Goal: Task Accomplishment & Management: Use online tool/utility

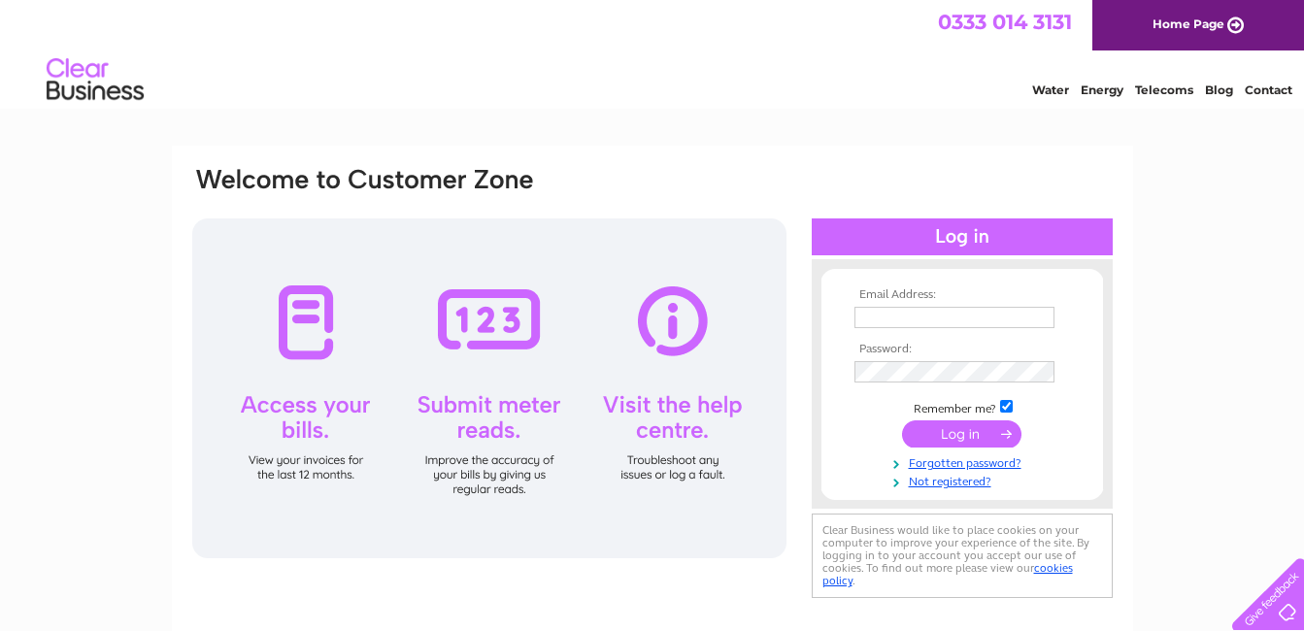
type input "elizabeth.aiken@btinternet.com"
click at [942, 431] on input "submit" at bounding box center [961, 433] width 119 height 27
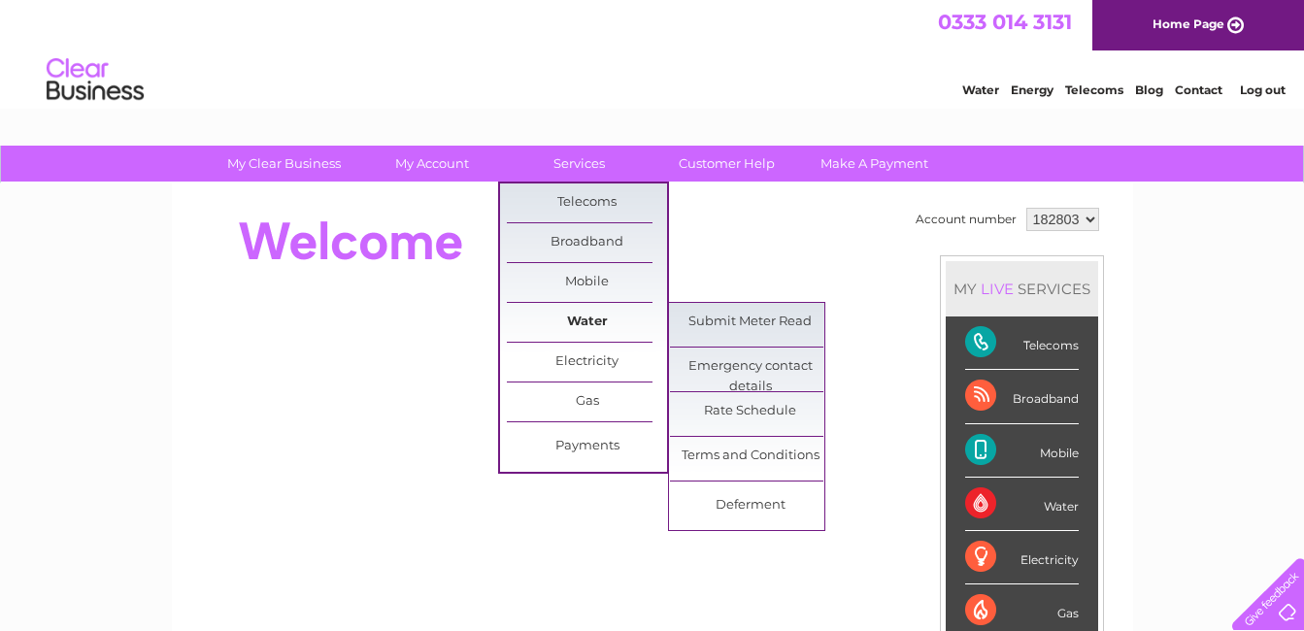
click at [604, 317] on link "Water" at bounding box center [587, 322] width 160 height 39
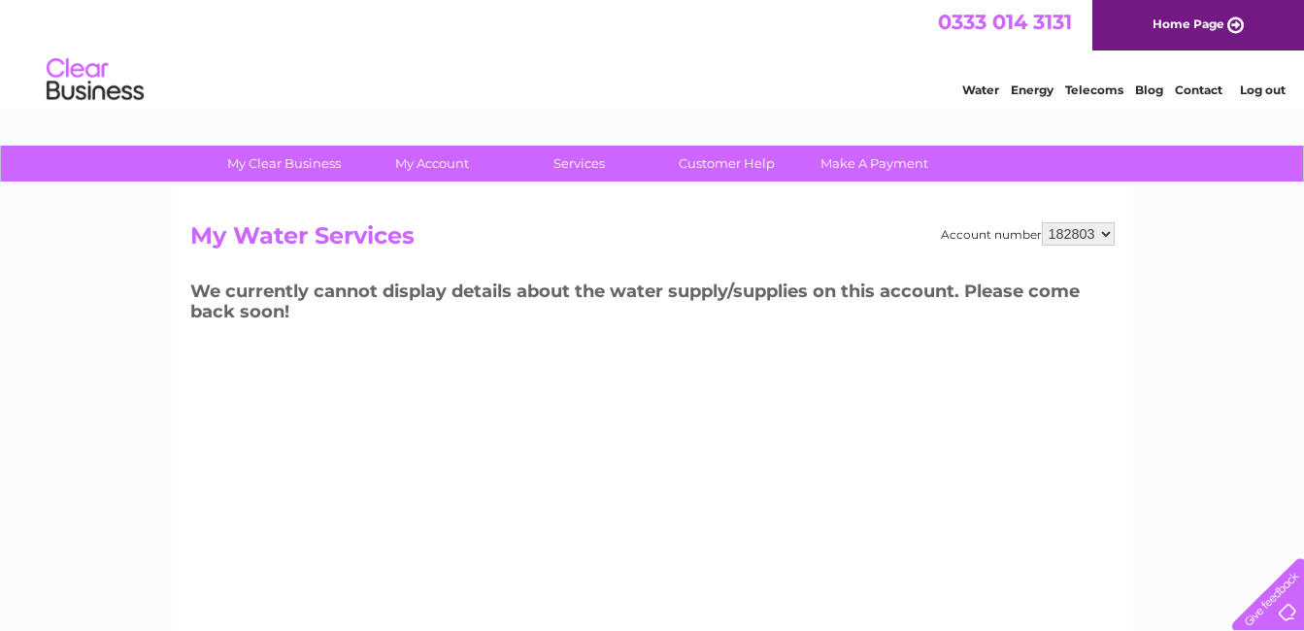
click at [751, 329] on h3 "We currently cannot display details about the water supply/supplies on this acc…" at bounding box center [652, 304] width 924 height 53
click at [1111, 236] on select "182803 432531 435560 435562" at bounding box center [1078, 233] width 73 height 23
select select "435562"
click at [1042, 222] on select "182803 432531 435560 435562" at bounding box center [1078, 233] width 73 height 23
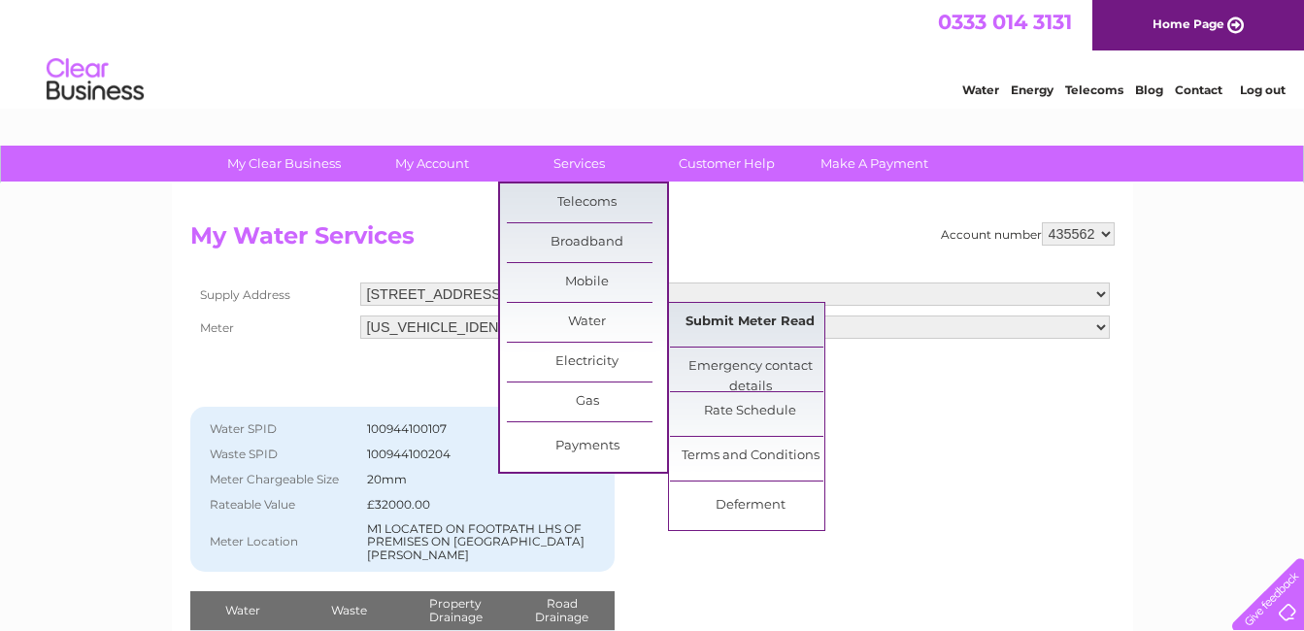
click at [711, 315] on link "Submit Meter Read" at bounding box center [750, 322] width 160 height 39
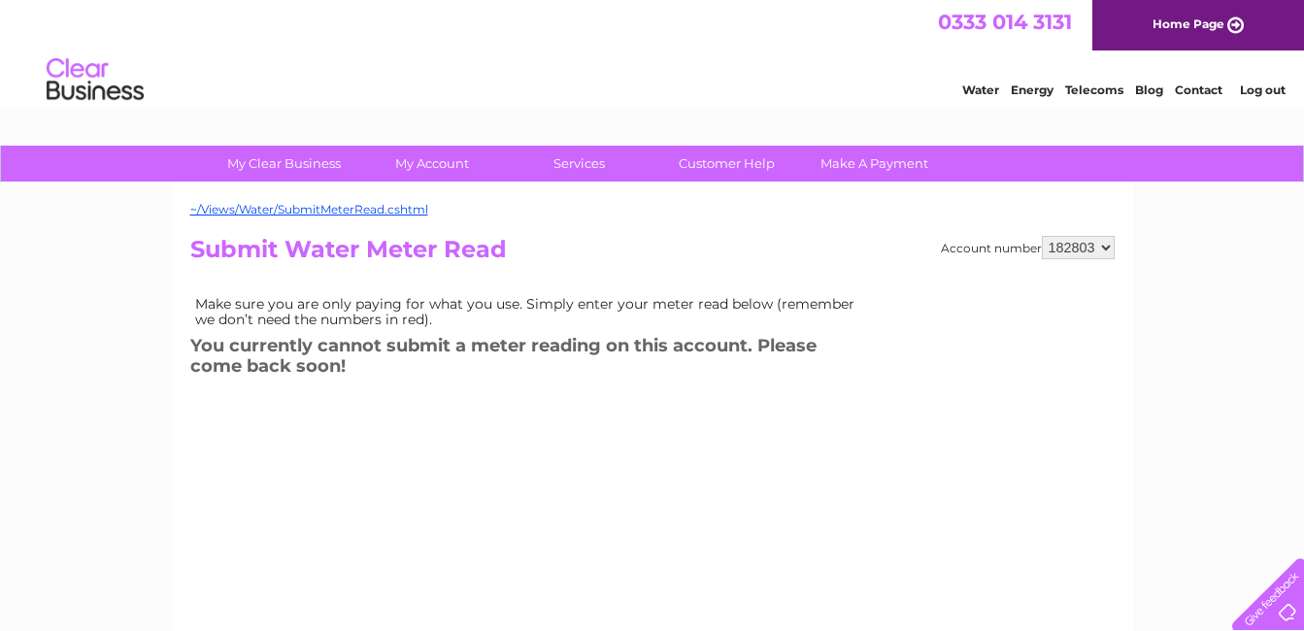
click at [1108, 246] on select "182803 432531 435560 435562" at bounding box center [1078, 247] width 73 height 23
select select "435562"
click at [1042, 236] on select "182803 432531 435560 435562" at bounding box center [1078, 247] width 73 height 23
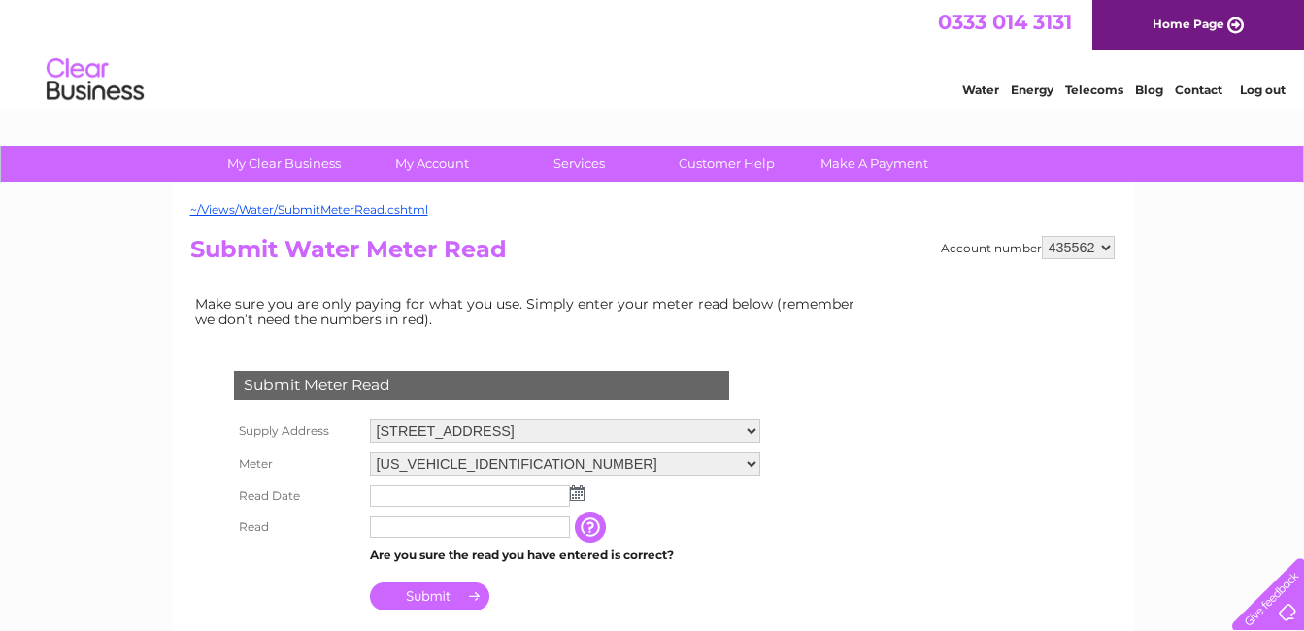
click at [388, 491] on input "text" at bounding box center [470, 495] width 200 height 21
click at [423, 494] on input "text" at bounding box center [470, 495] width 200 height 21
click at [577, 496] on img at bounding box center [577, 493] width 15 height 16
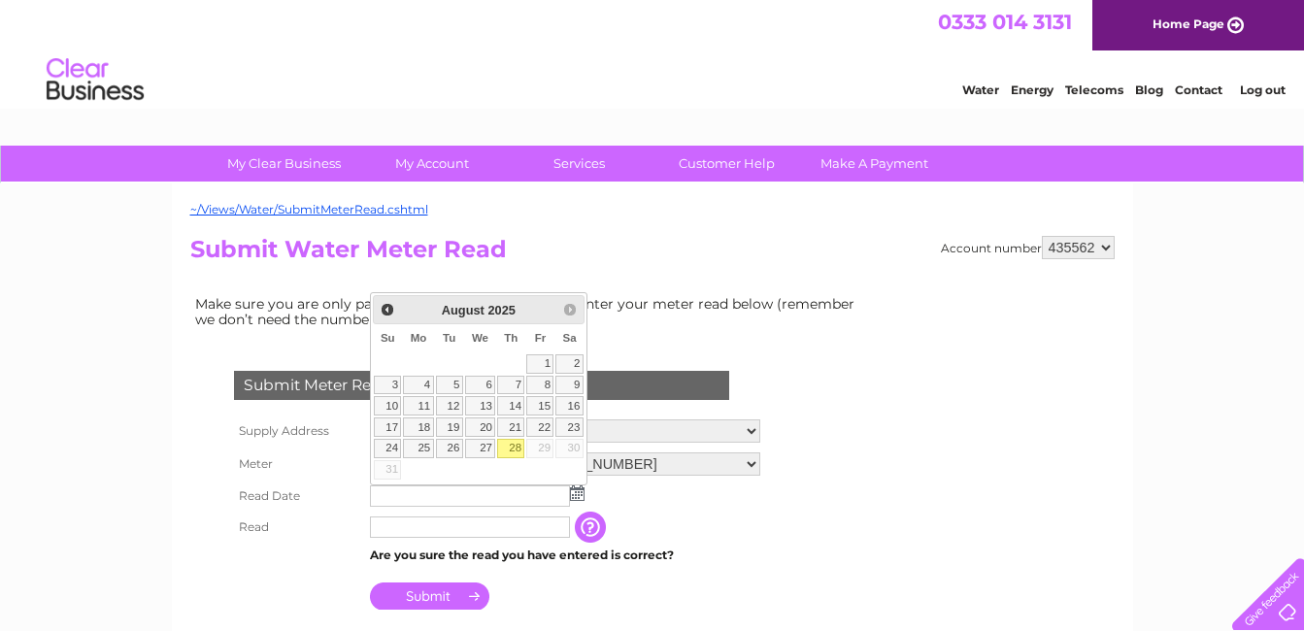
click at [518, 443] on link "28" at bounding box center [510, 448] width 27 height 19
type input "[DATE]"
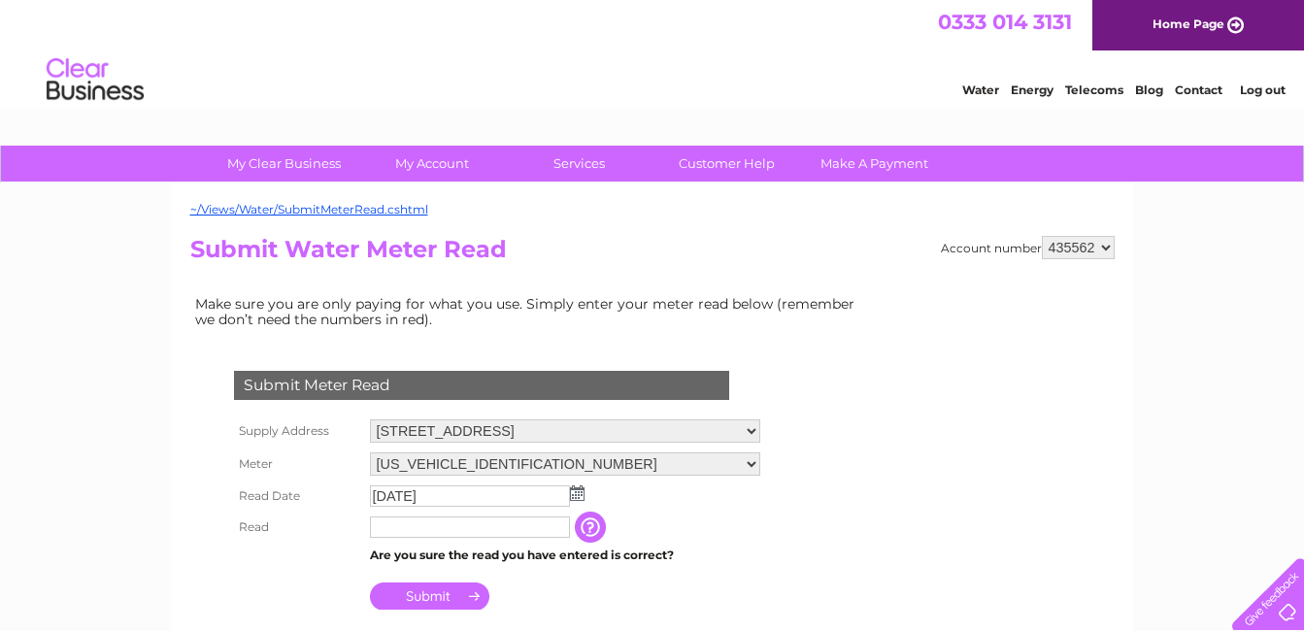
click at [400, 524] on input "text" at bounding box center [470, 527] width 200 height 21
drag, startPoint x: 1, startPoint y: 408, endPoint x: 24, endPoint y: 398, distance: 25.2
click at [393, 530] on input "text" at bounding box center [470, 527] width 200 height 21
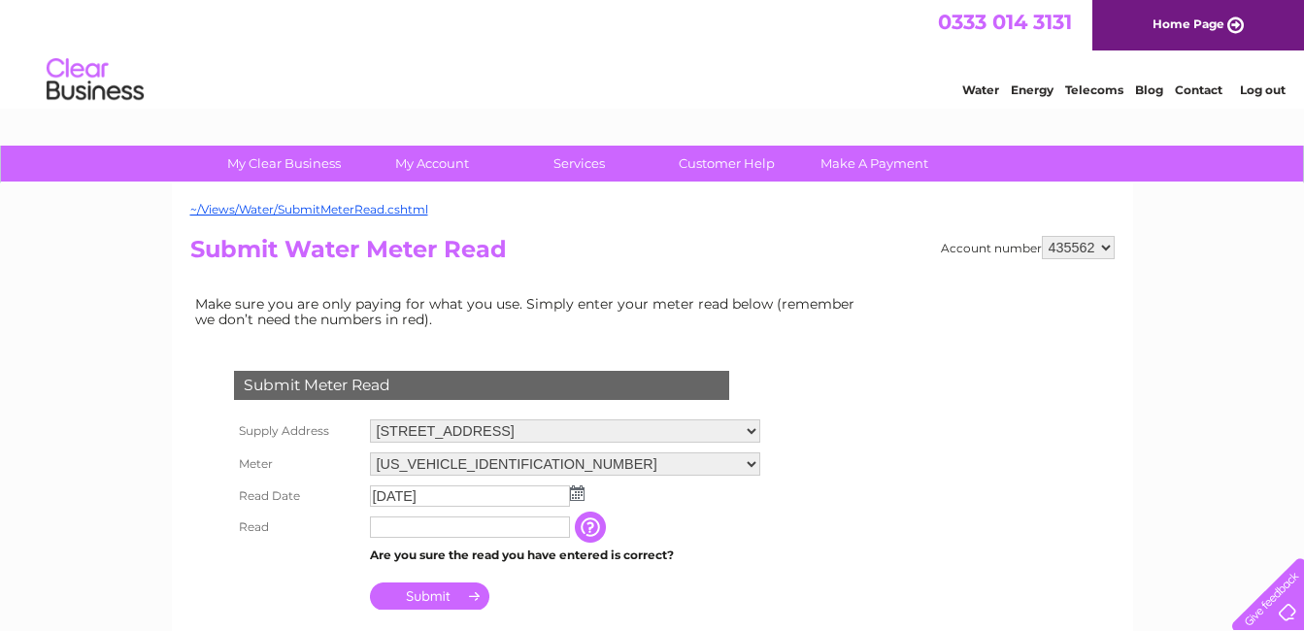
click at [395, 527] on input "text" at bounding box center [470, 527] width 200 height 21
click at [1106, 246] on select "182803 432531 435560 435562" at bounding box center [1078, 247] width 73 height 23
click at [1042, 236] on select "182803 432531 435560 435562" at bounding box center [1078, 247] width 73 height 23
click at [393, 530] on input "text" at bounding box center [470, 527] width 200 height 21
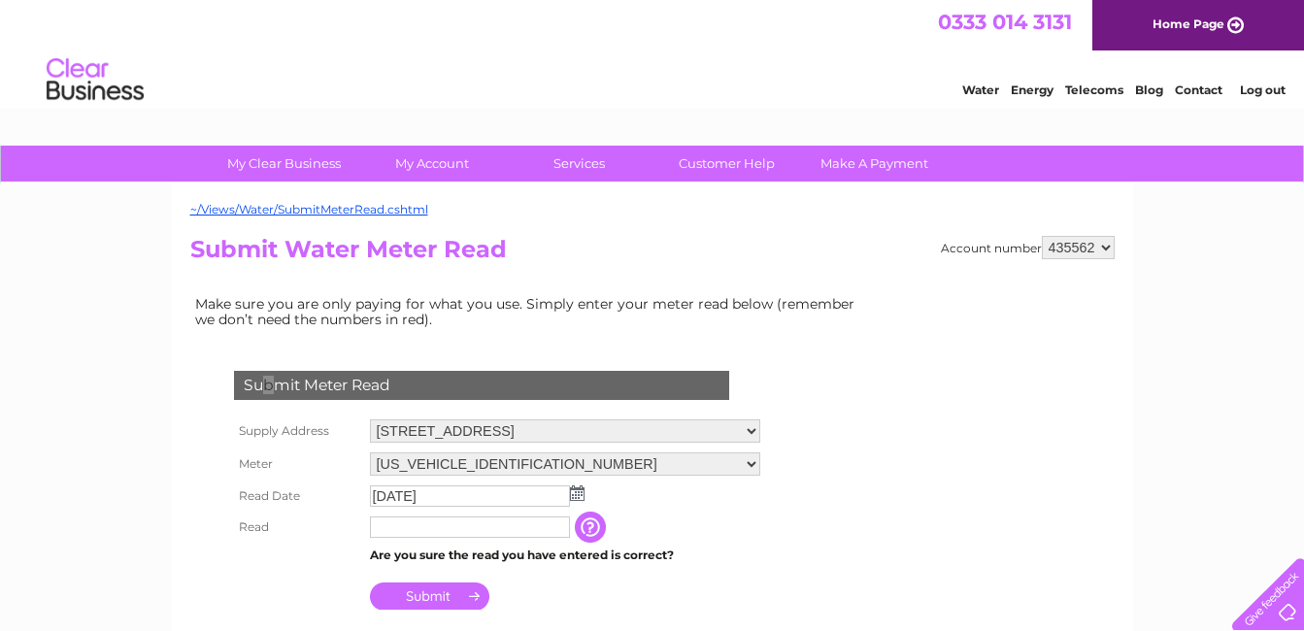
click at [268, 389] on div "Submit Meter Read" at bounding box center [481, 385] width 495 height 29
drag, startPoint x: 268, startPoint y: 389, endPoint x: 380, endPoint y: 522, distance: 173.7
click at [380, 522] on input "text" at bounding box center [470, 527] width 200 height 21
click at [341, 389] on div "Submit Meter Read" at bounding box center [481, 385] width 495 height 29
click at [1105, 243] on select "182803 432531 435560 435562" at bounding box center [1078, 247] width 73 height 23
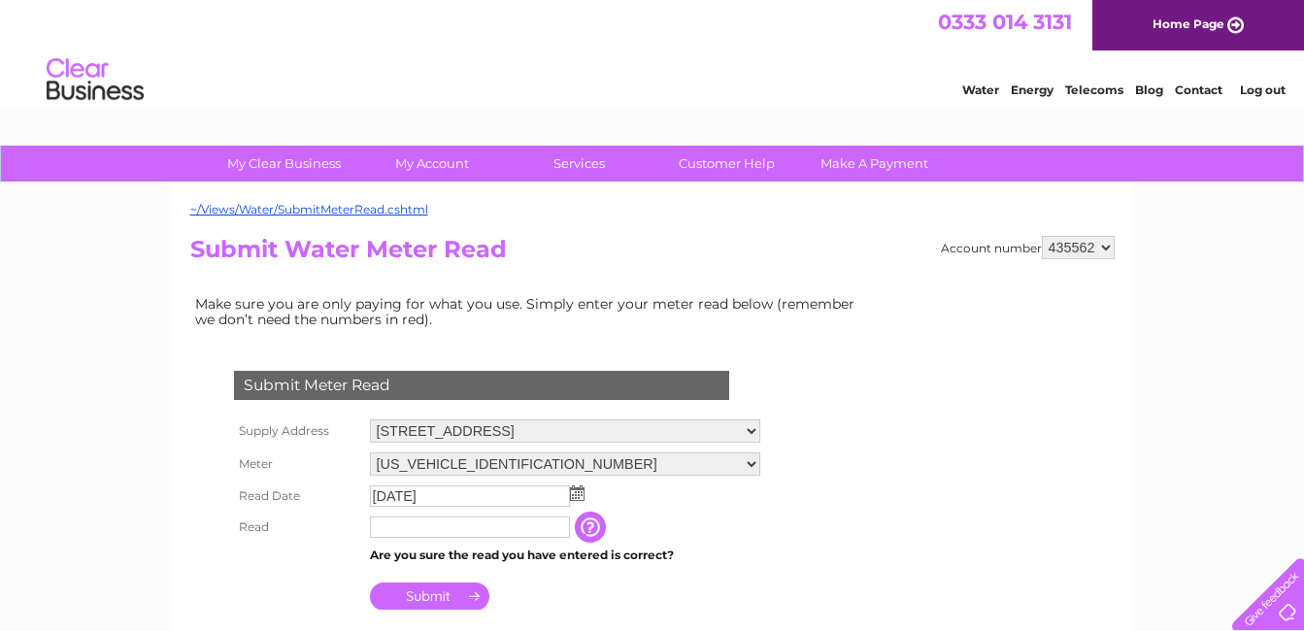
select select "432531"
click at [1042, 236] on select "182803 432531 435560 435562" at bounding box center [1078, 247] width 73 height 23
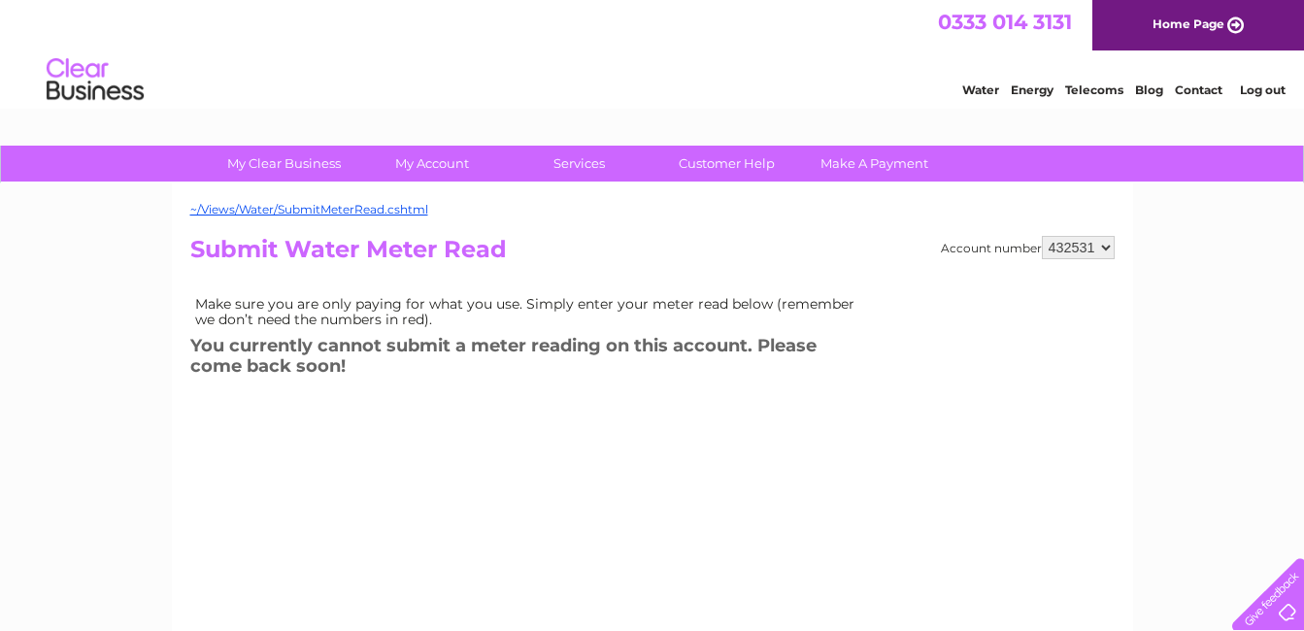
click at [1113, 249] on select "182803 432531 435560 435562" at bounding box center [1078, 247] width 73 height 23
select select "435562"
click at [1042, 236] on select "182803 432531 435560 435562" at bounding box center [1078, 247] width 73 height 23
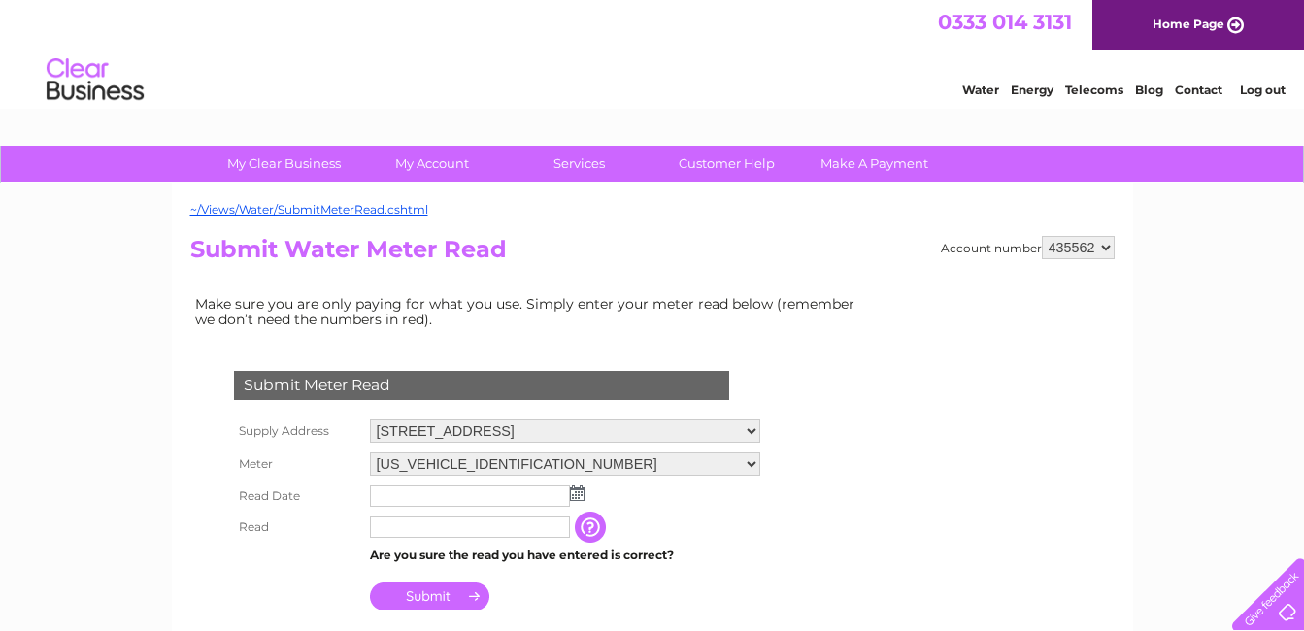
click at [432, 529] on input "text" at bounding box center [470, 527] width 200 height 21
click at [387, 485] on td at bounding box center [565, 496] width 400 height 31
click at [580, 490] on img at bounding box center [577, 493] width 15 height 16
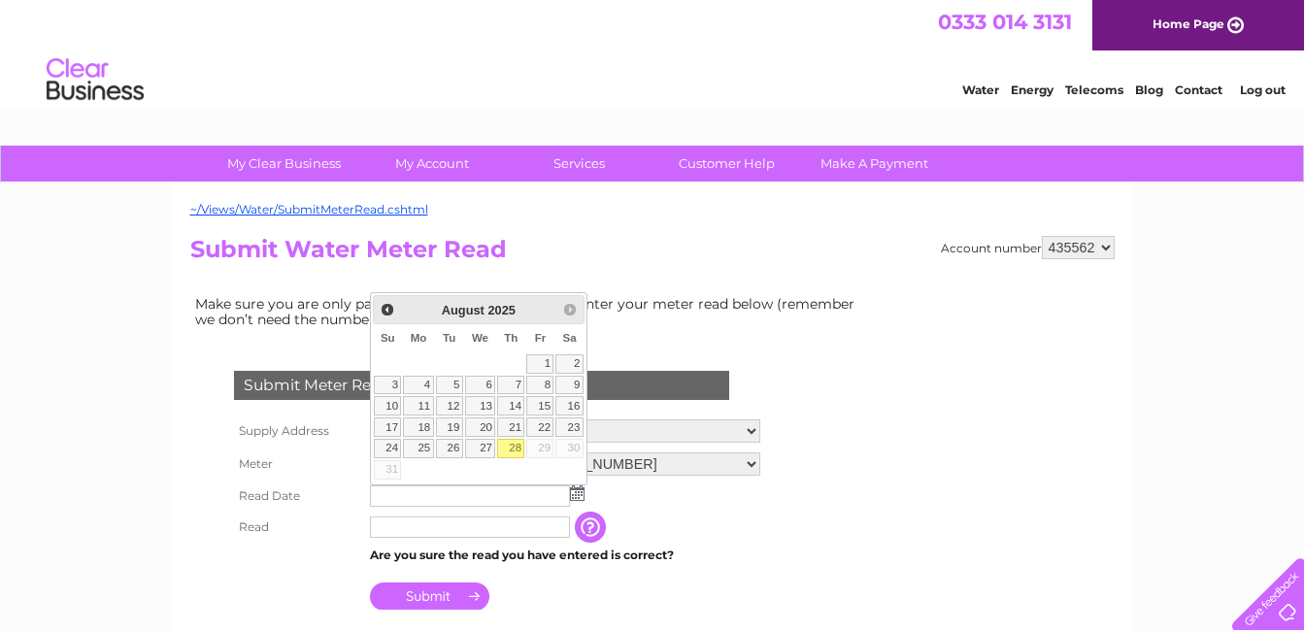
click at [516, 451] on link "28" at bounding box center [510, 448] width 27 height 19
type input "2025/08/28"
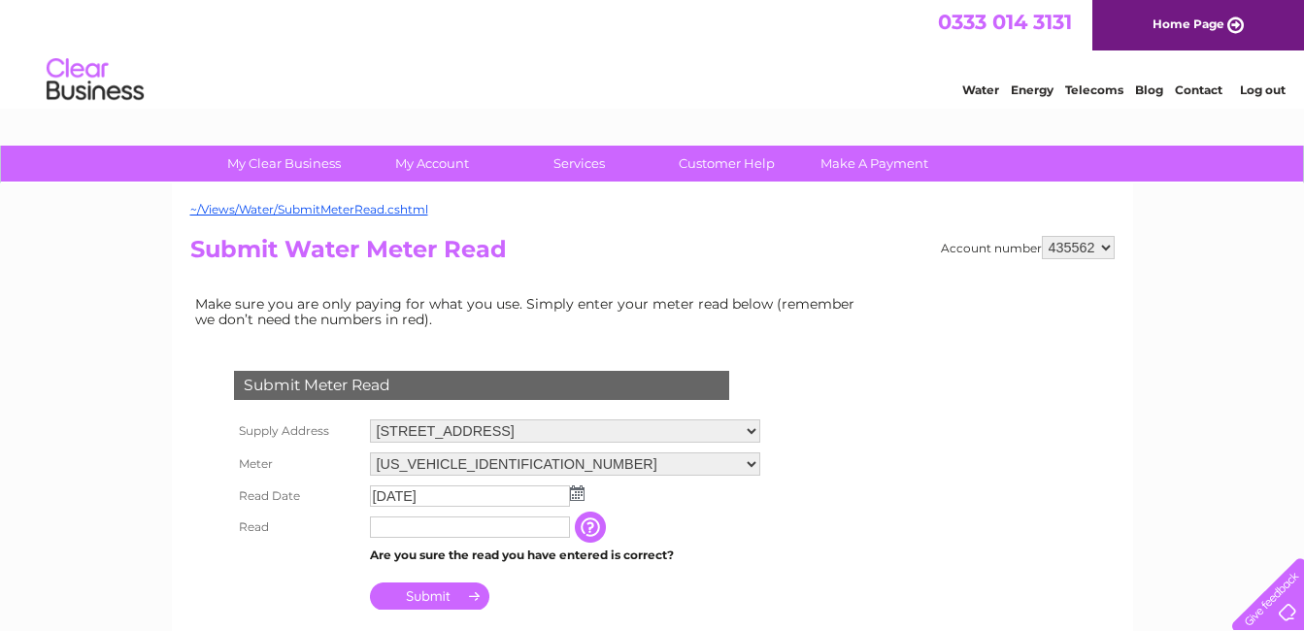
click at [407, 527] on input "text" at bounding box center [470, 527] width 200 height 21
drag, startPoint x: 444, startPoint y: 602, endPoint x: 446, endPoint y: 588, distance: 13.7
click at [449, 598] on input "Submit" at bounding box center [429, 596] width 119 height 27
click at [385, 530] on input "text" at bounding box center [470, 527] width 200 height 21
click at [441, 527] on input "text" at bounding box center [470, 527] width 200 height 21
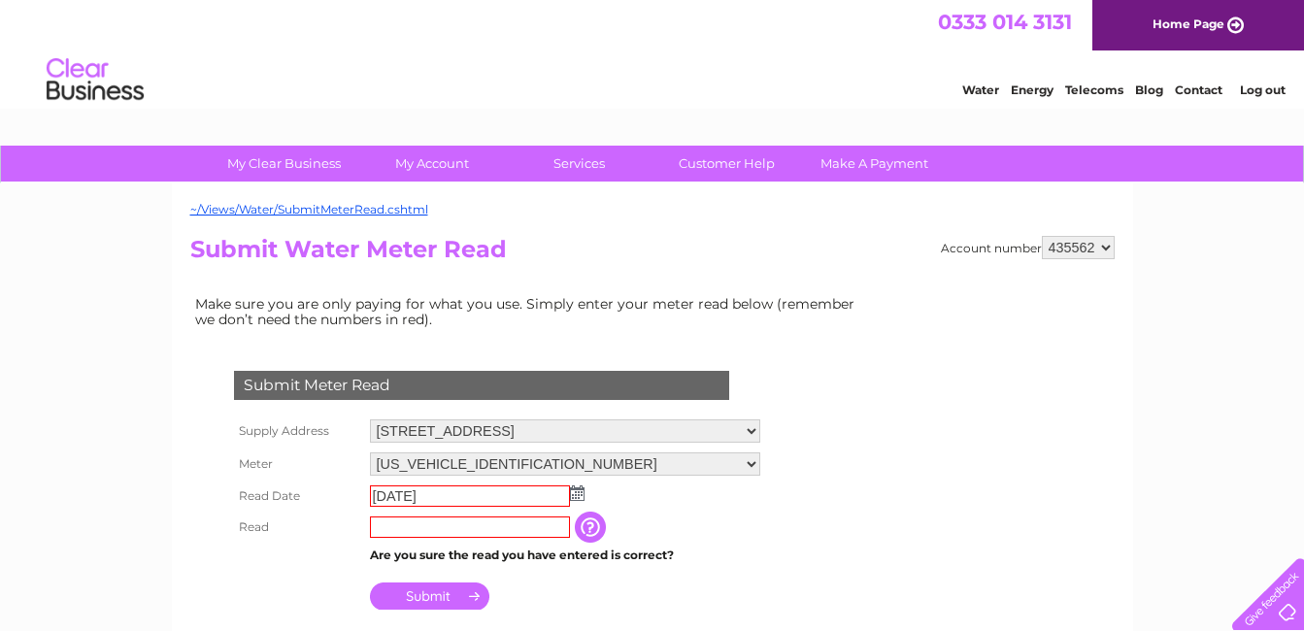
click at [472, 525] on input "text" at bounding box center [470, 527] width 200 height 21
click at [454, 593] on input "Submit" at bounding box center [429, 596] width 119 height 27
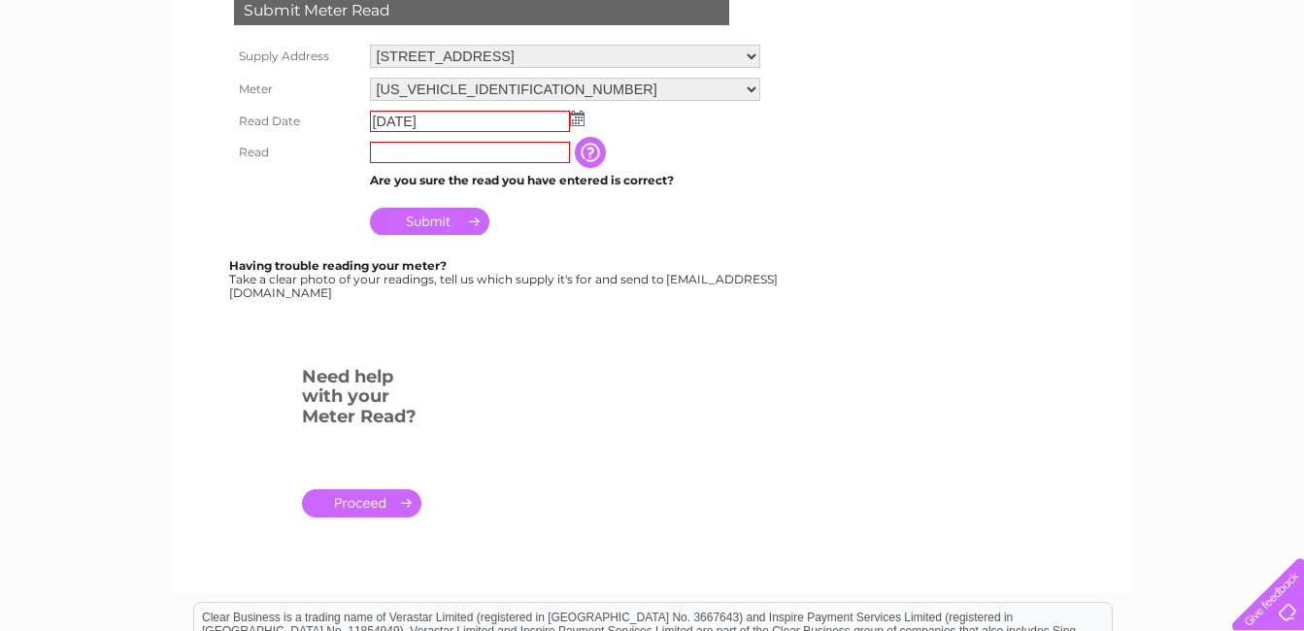
scroll to position [485, 0]
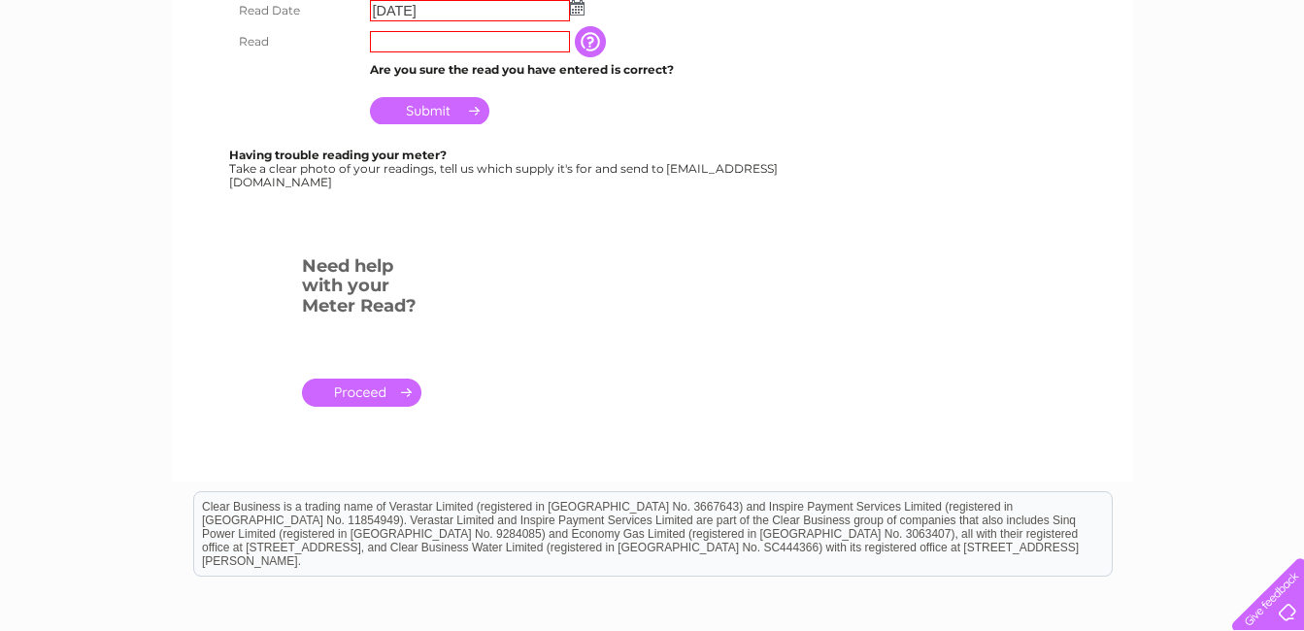
click at [369, 384] on link "." at bounding box center [361, 393] width 119 height 28
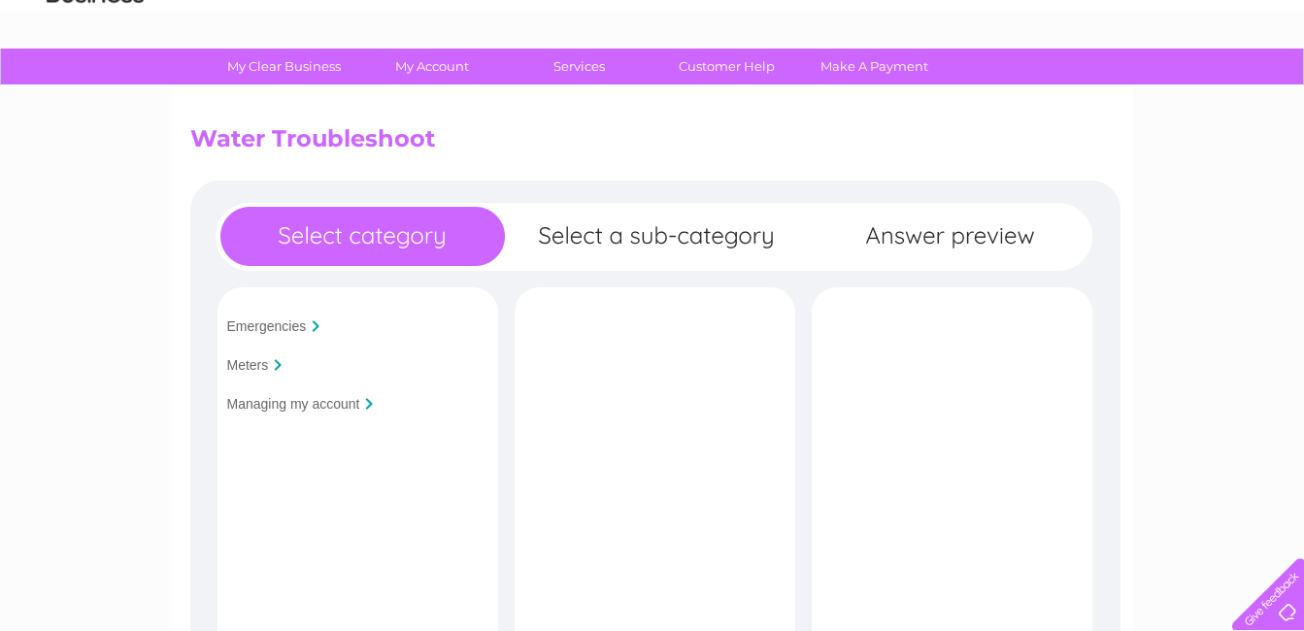
scroll to position [194, 0]
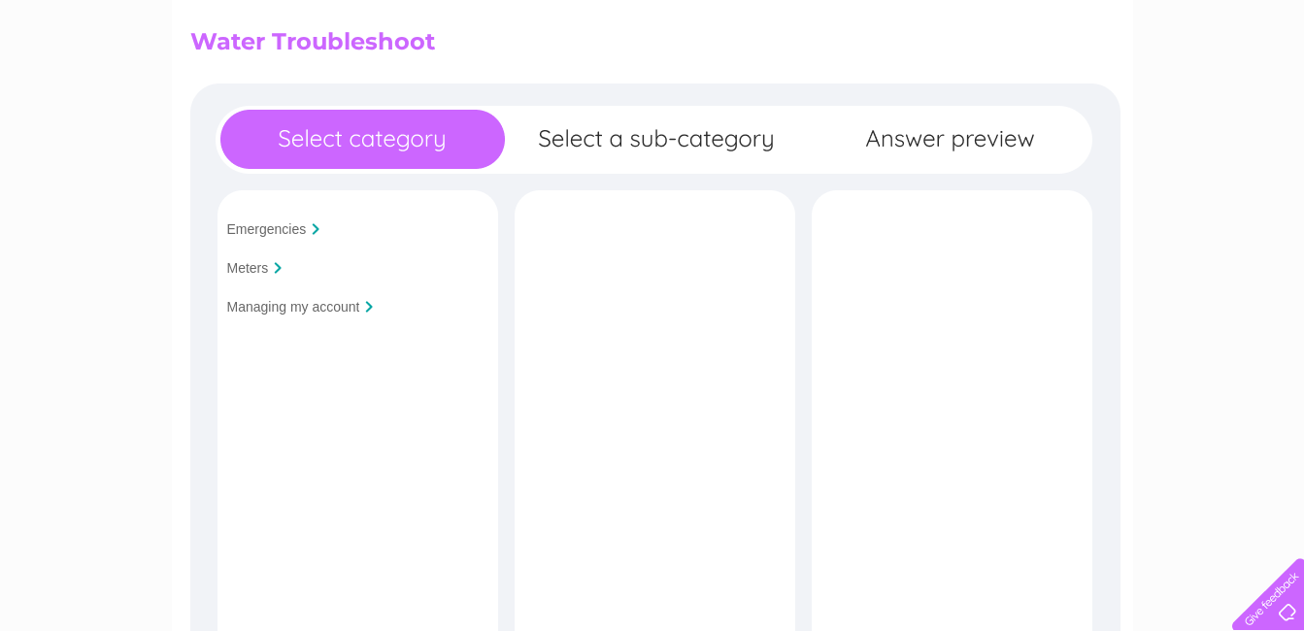
click at [332, 304] on input "Managing my account" at bounding box center [293, 307] width 133 height 16
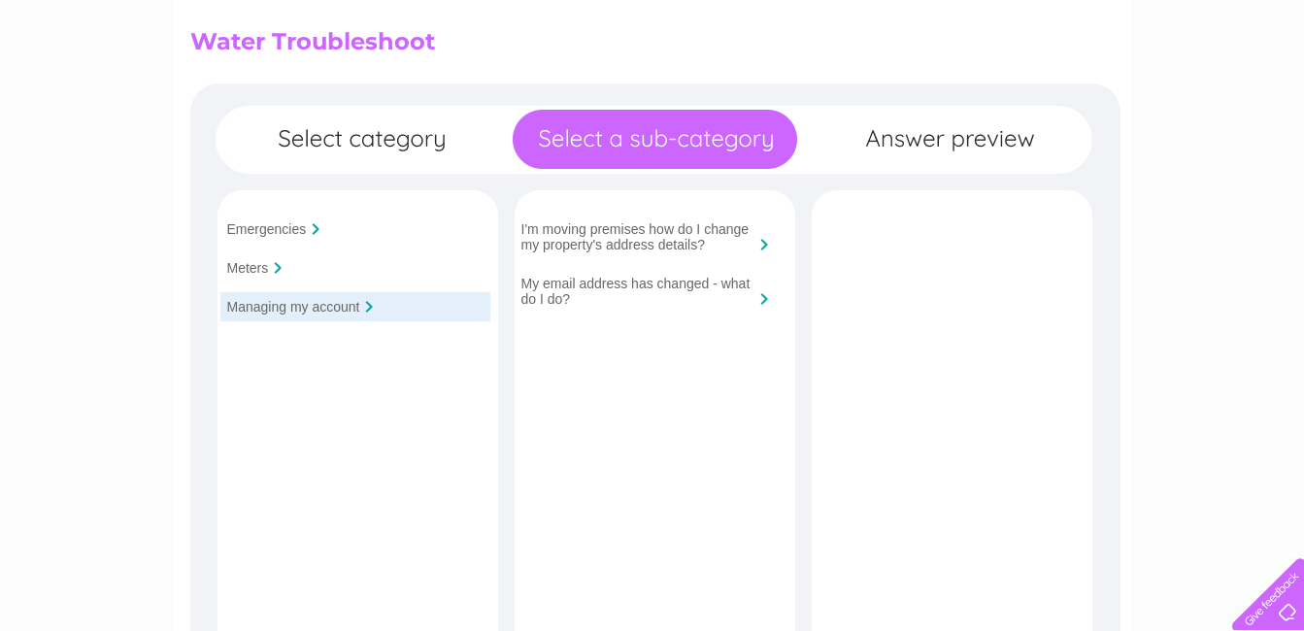
click at [303, 267] on div "Meters" at bounding box center [355, 267] width 270 height 29
click at [259, 264] on input "Meters" at bounding box center [248, 268] width 42 height 16
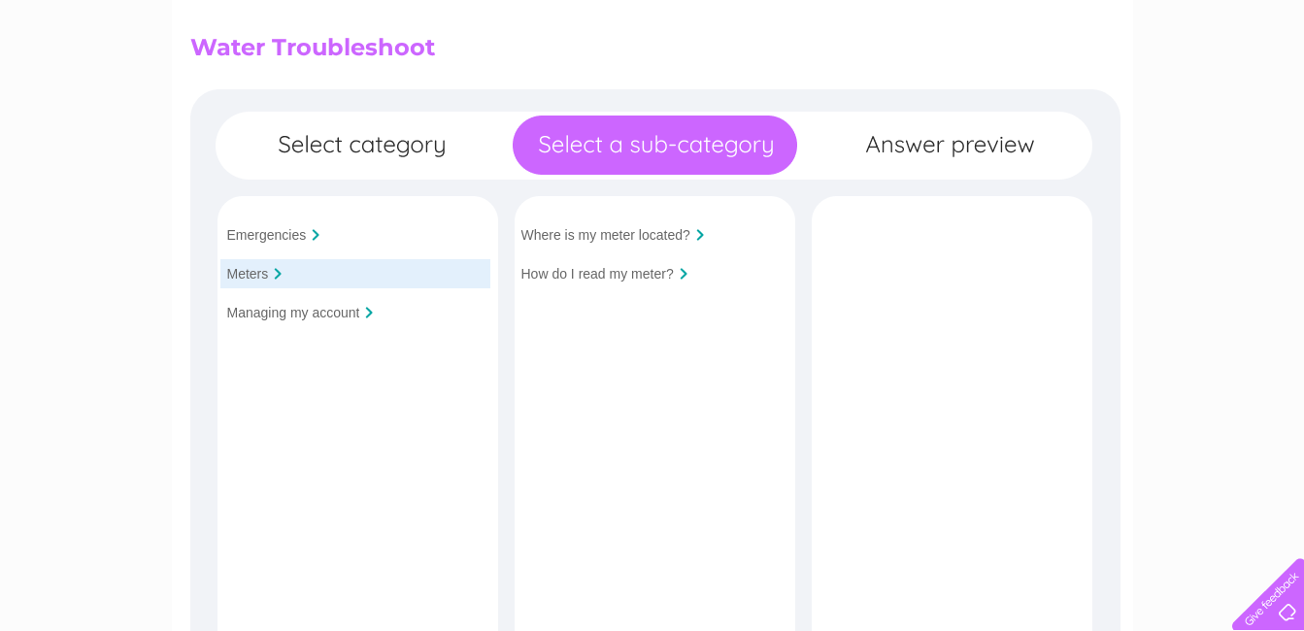
scroll to position [0, 0]
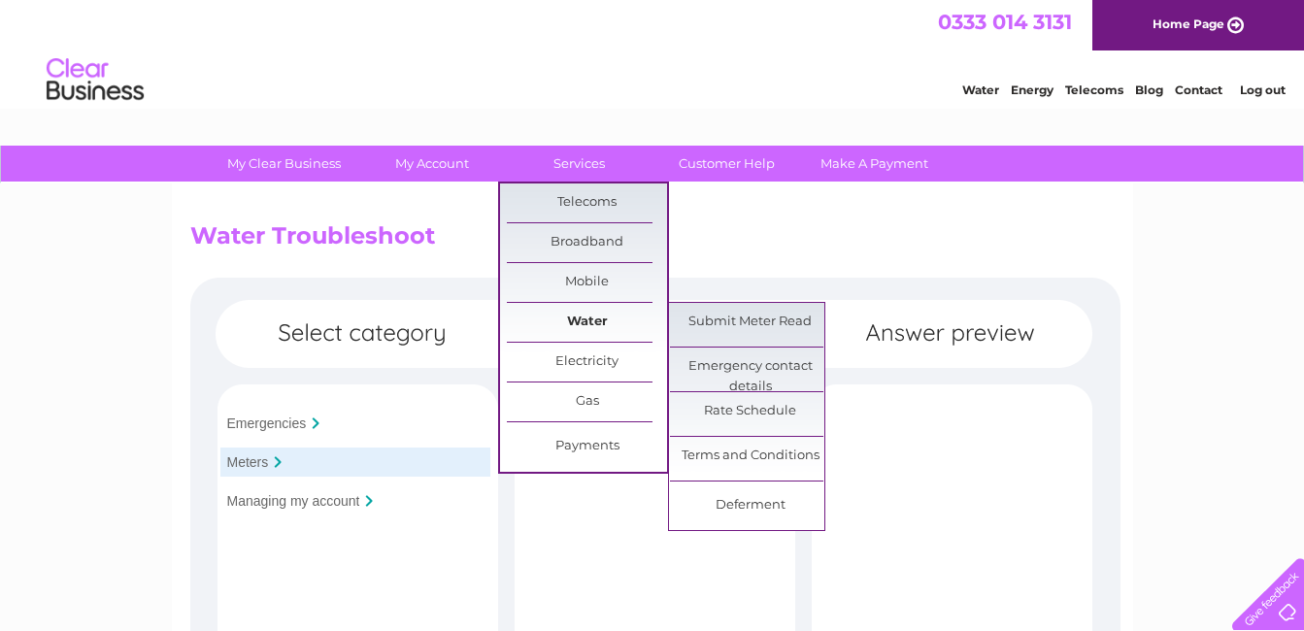
click at [598, 316] on link "Water" at bounding box center [587, 322] width 160 height 39
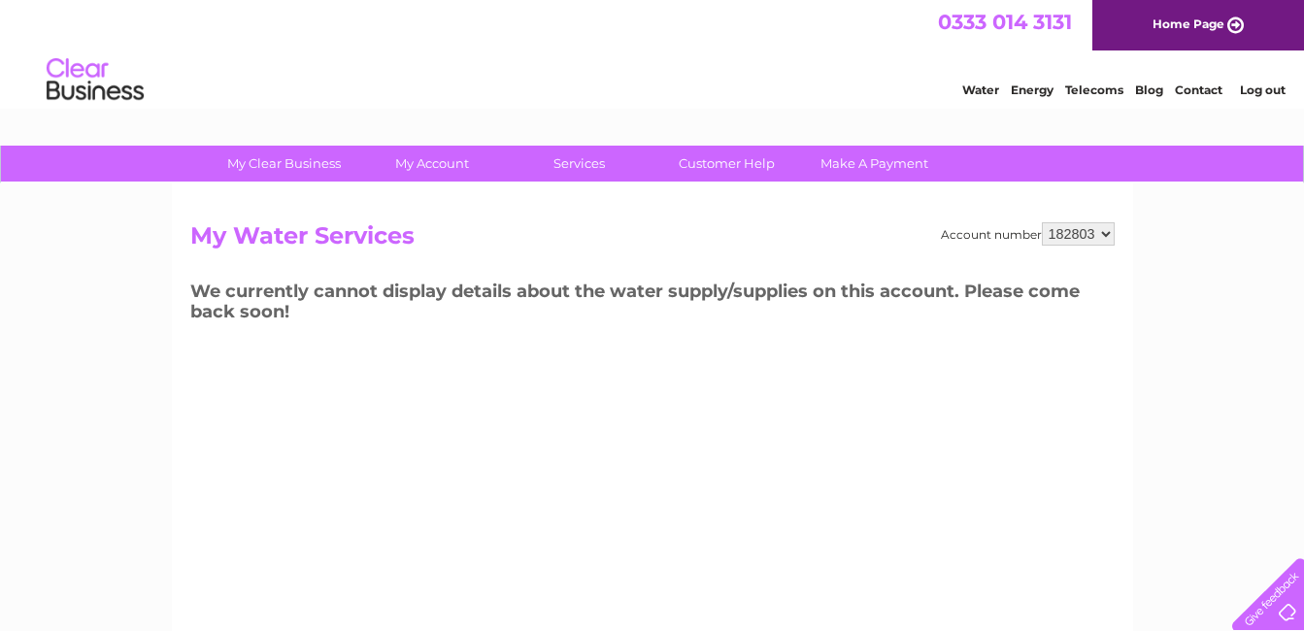
click at [1112, 237] on select "182803 432531 435560 435562" at bounding box center [1078, 233] width 73 height 23
select select "435562"
click at [1042, 222] on select "182803 432531 435560 435562" at bounding box center [1078, 233] width 73 height 23
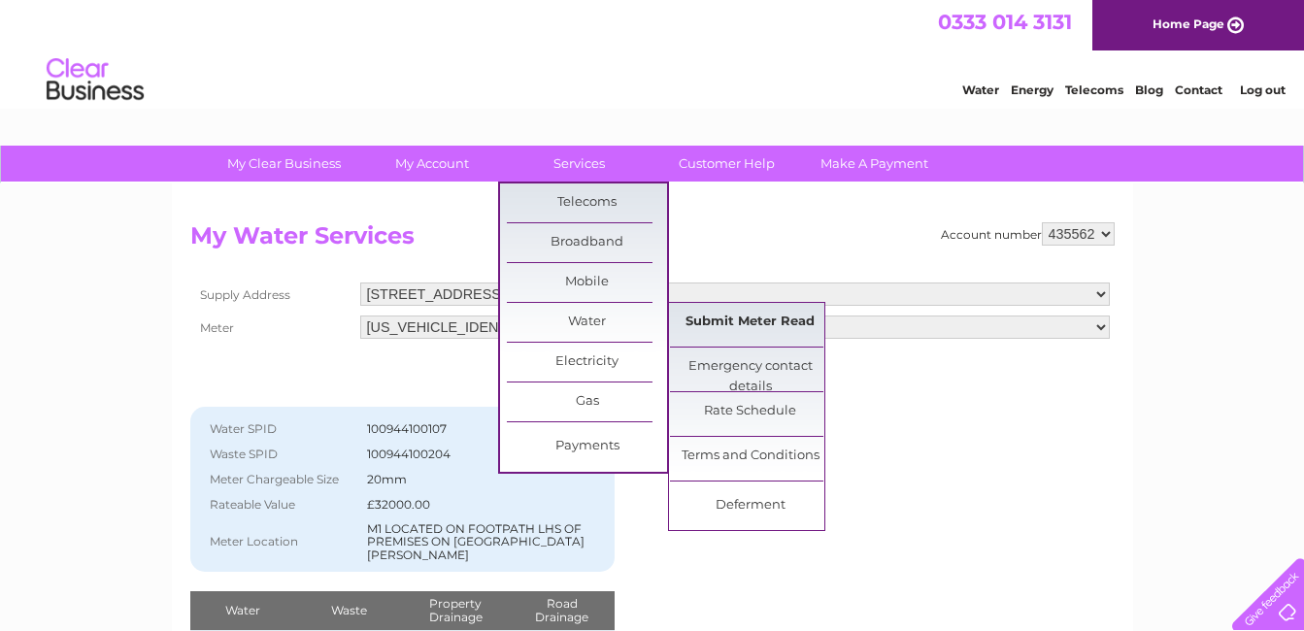
click at [709, 312] on link "Submit Meter Read" at bounding box center [750, 322] width 160 height 39
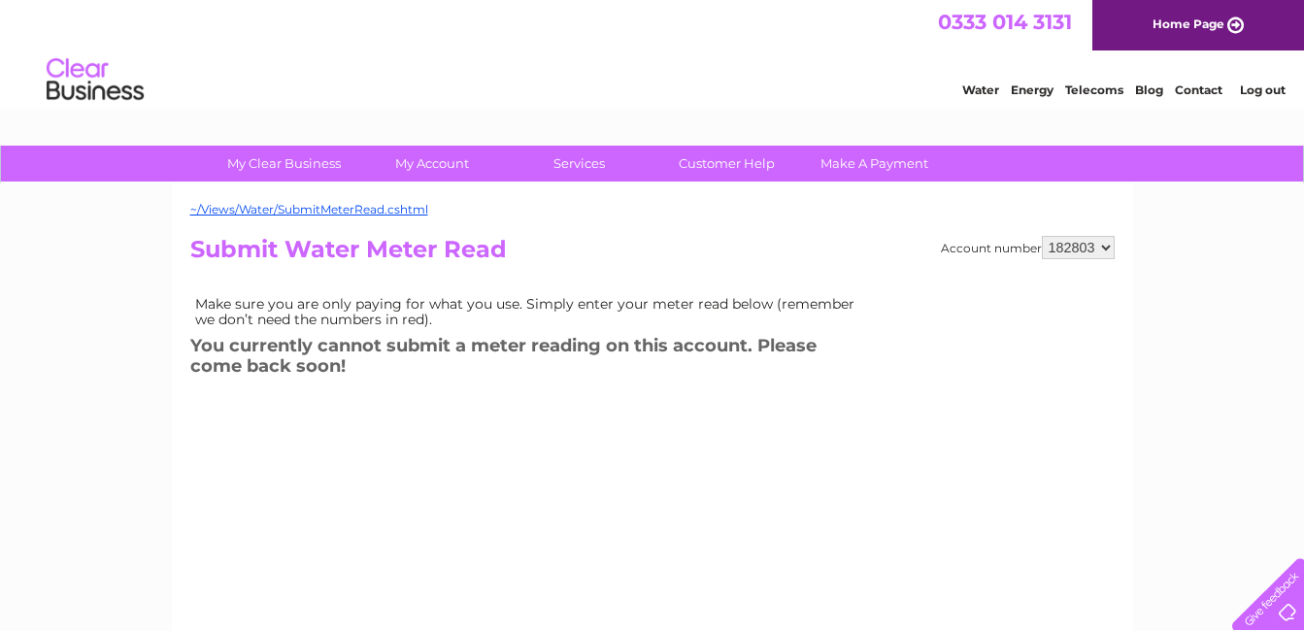
click at [1107, 247] on select "182803 432531 435560 435562" at bounding box center [1078, 247] width 73 height 23
select select "435562"
click at [1042, 236] on select "182803 432531 435560 435562" at bounding box center [1078, 247] width 73 height 23
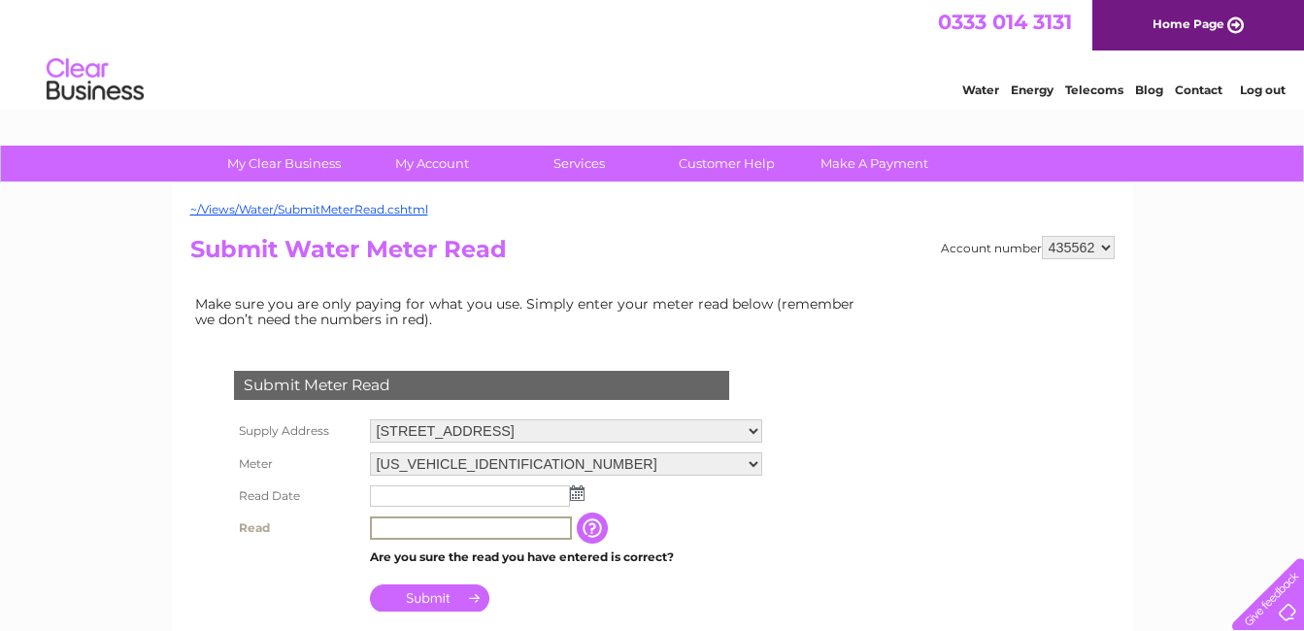
click at [390, 529] on input "text" at bounding box center [471, 528] width 202 height 23
type input "7019"
click at [448, 495] on input "text" at bounding box center [471, 496] width 202 height 23
click at [578, 494] on img at bounding box center [577, 493] width 15 height 16
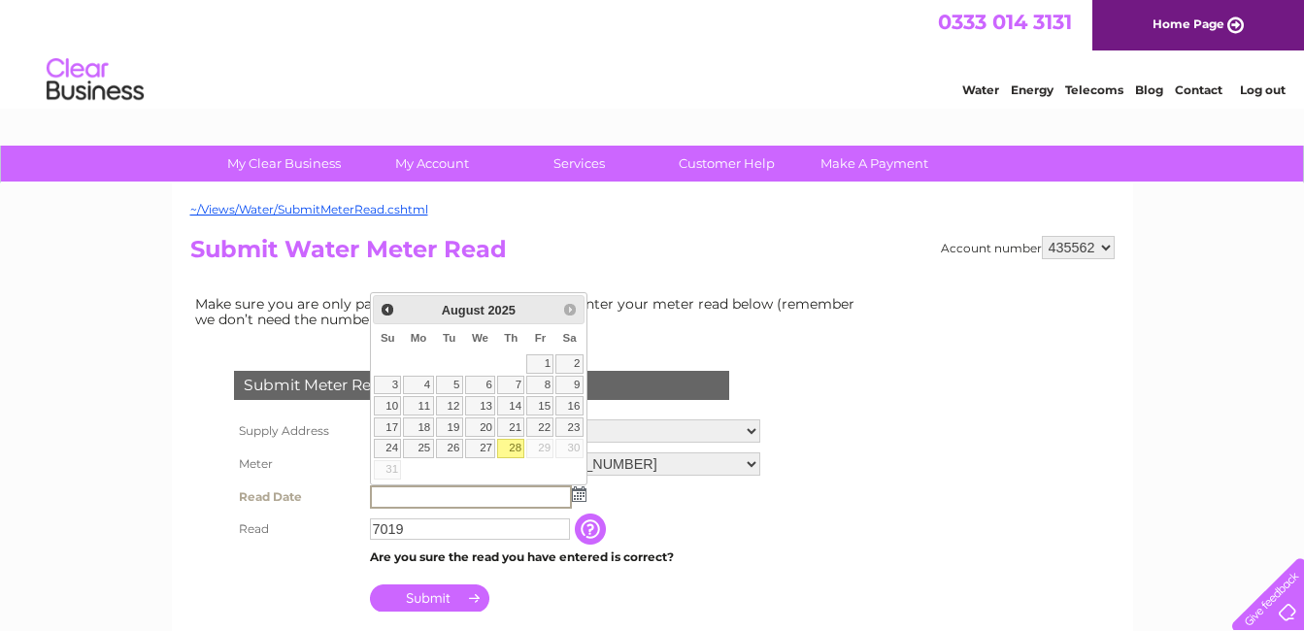
click at [517, 445] on link "28" at bounding box center [510, 448] width 27 height 19
type input "2025/08/28"
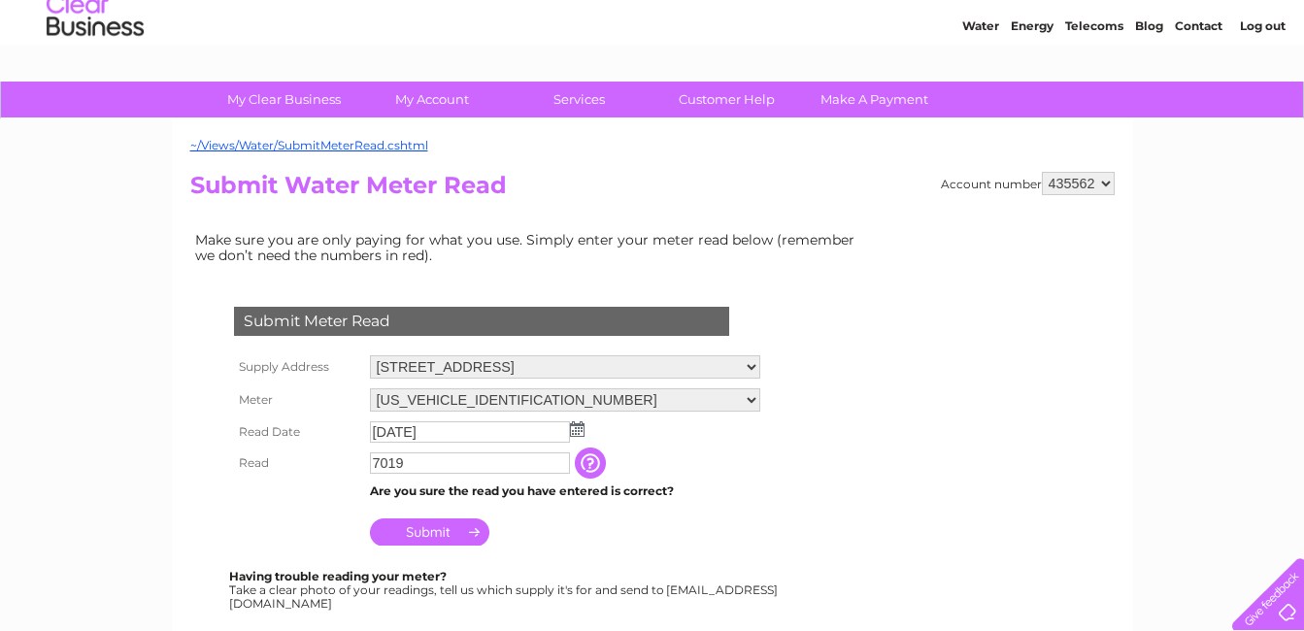
scroll to position [97, 0]
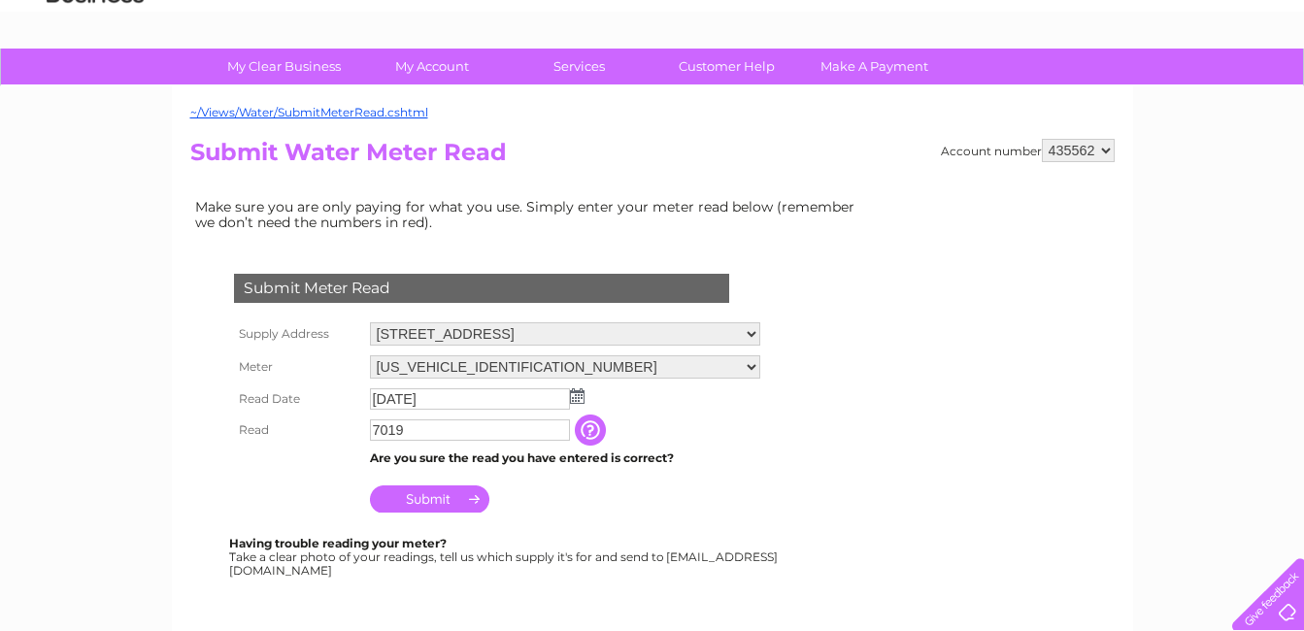
click at [425, 500] on input "Submit" at bounding box center [429, 498] width 119 height 27
